Goal: Information Seeking & Learning: Learn about a topic

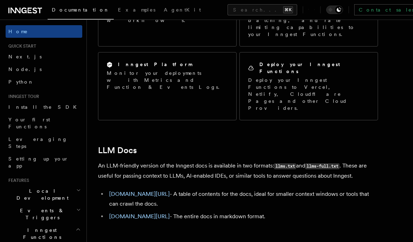
scroll to position [627, 0]
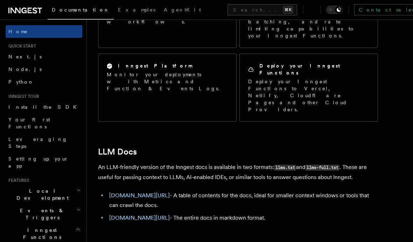
click at [14, 58] on span "Next.js" at bounding box center [24, 57] width 33 height 6
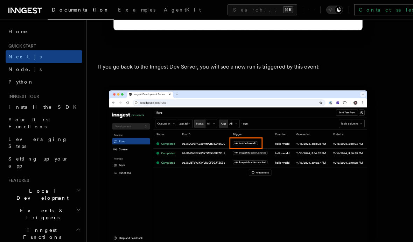
scroll to position [4109, 0]
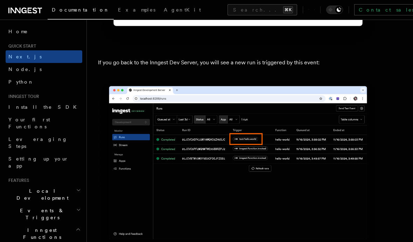
click at [14, 83] on span "Python" at bounding box center [21, 82] width 26 height 6
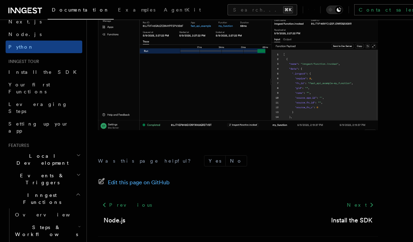
scroll to position [28, 0]
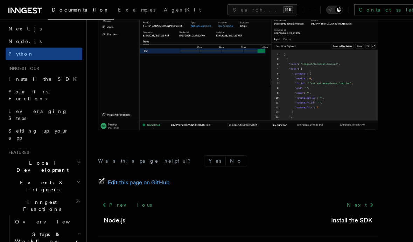
click at [9, 80] on span "Install the SDK" at bounding box center [44, 79] width 73 height 6
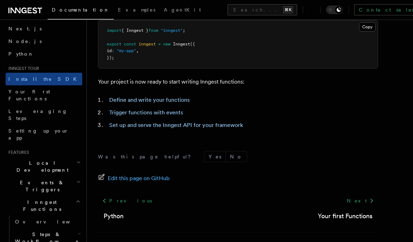
scroll to position [314, 0]
click at [23, 91] on span "Your first Functions" at bounding box center [29, 95] width 42 height 13
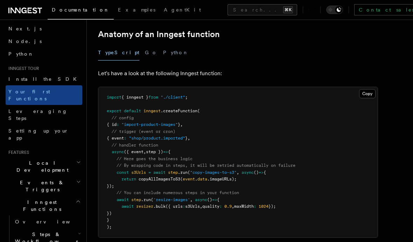
scroll to position [125, 0]
click at [24, 109] on link "Leveraging Steps" at bounding box center [44, 115] width 77 height 20
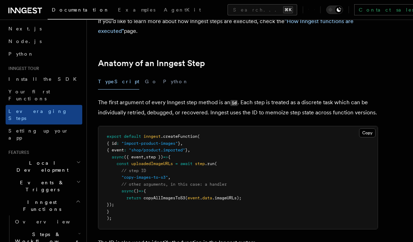
scroll to position [270, 0]
click at [26, 128] on span "Setting up your app" at bounding box center [38, 134] width 60 height 13
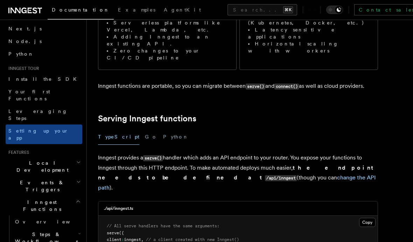
scroll to position [186, 0]
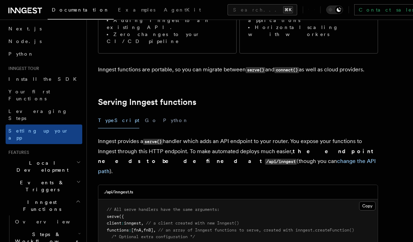
click at [24, 160] on span "Local Development" at bounding box center [41, 167] width 71 height 14
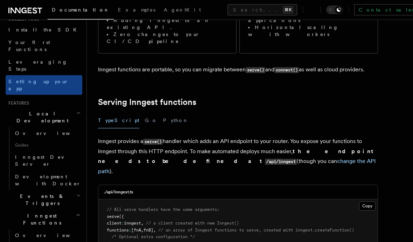
scroll to position [77, 0]
click at [20, 131] on span "Overview" at bounding box center [51, 134] width 72 height 6
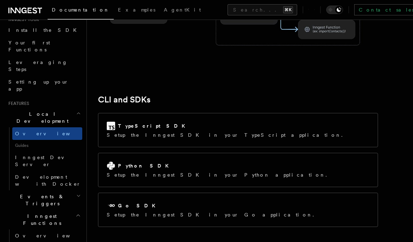
scroll to position [872, 0]
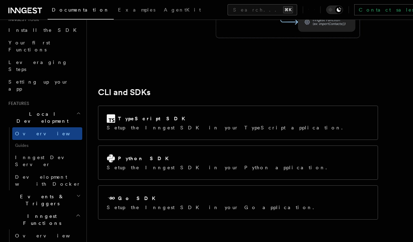
click at [30, 171] on link "Development with Docker" at bounding box center [47, 181] width 70 height 20
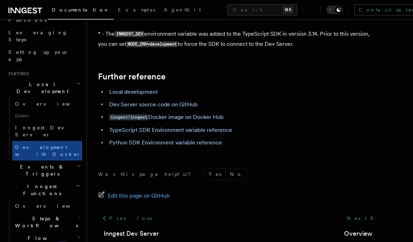
scroll to position [744, 0]
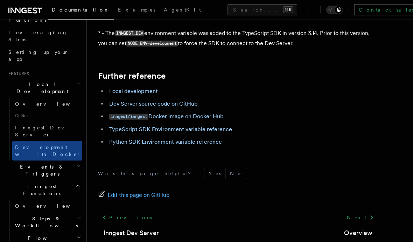
click at [13, 164] on span "Events & Triggers" at bounding box center [41, 171] width 71 height 14
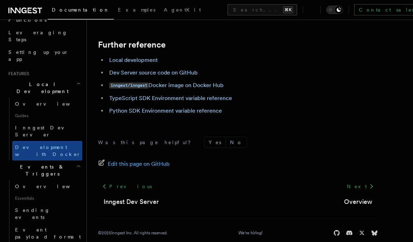
scroll to position [775, 0]
click at [18, 184] on span "Overview" at bounding box center [51, 187] width 72 height 6
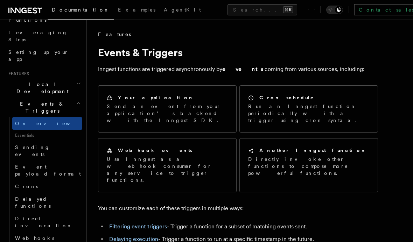
click at [27, 145] on span "Sending events" at bounding box center [32, 151] width 35 height 13
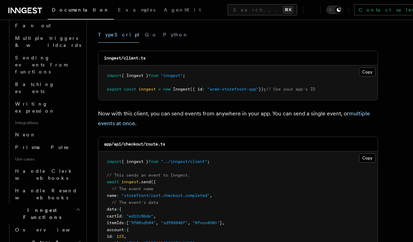
scroll to position [364, 0]
click at [20, 239] on span "Steps & Workflows" at bounding box center [45, 246] width 66 height 14
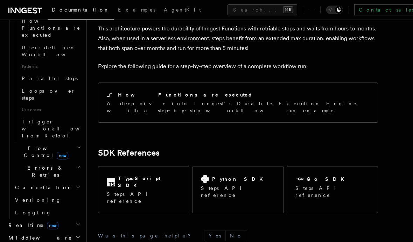
scroll to position [733, 0]
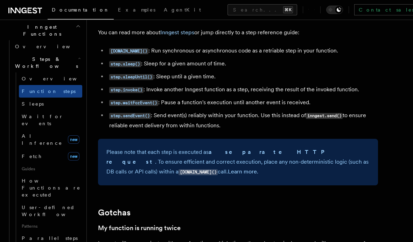
scroll to position [205, 0]
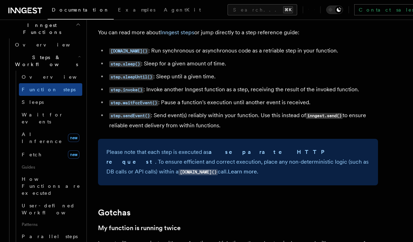
click at [30, 132] on span "AI Inference" at bounding box center [42, 138] width 41 height 13
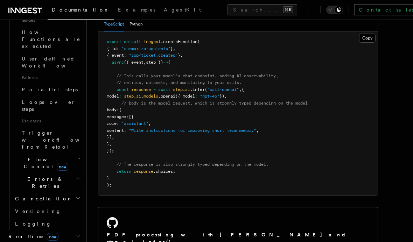
scroll to position [354, 0]
click at [26, 155] on span "Flow Control new" at bounding box center [44, 162] width 65 height 14
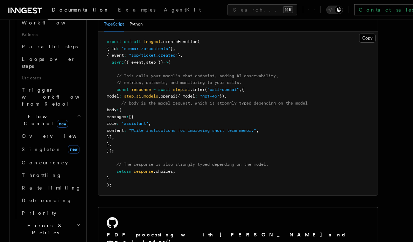
scroll to position [395, 0]
click at [28, 148] on span "Singleton" at bounding box center [42, 151] width 40 height 6
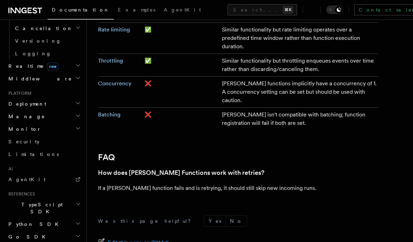
scroll to position [1248, 0]
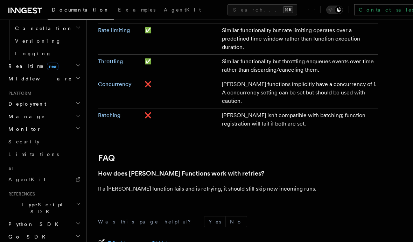
click at [10, 177] on span "AgentKit" at bounding box center [26, 180] width 37 height 6
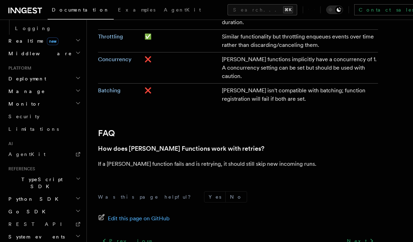
scroll to position [408, 0]
click at [9, 234] on span "System events" at bounding box center [35, 237] width 59 height 7
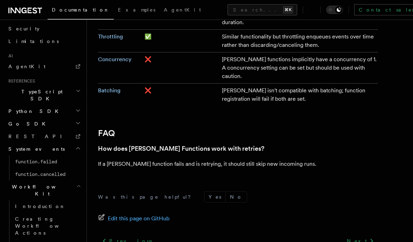
scroll to position [496, 0]
click at [14, 213] on link "Creating Workflow Actions" at bounding box center [47, 226] width 70 height 27
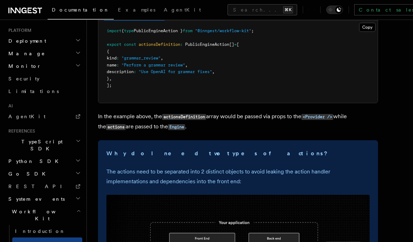
scroll to position [116, 0]
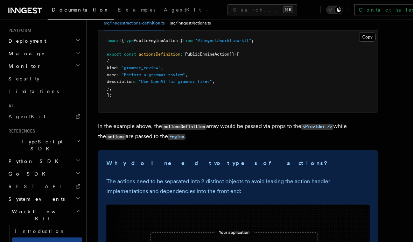
click at [17, 8] on icon at bounding box center [25, 10] width 34 height 8
